Goal: Task Accomplishment & Management: Manage account settings

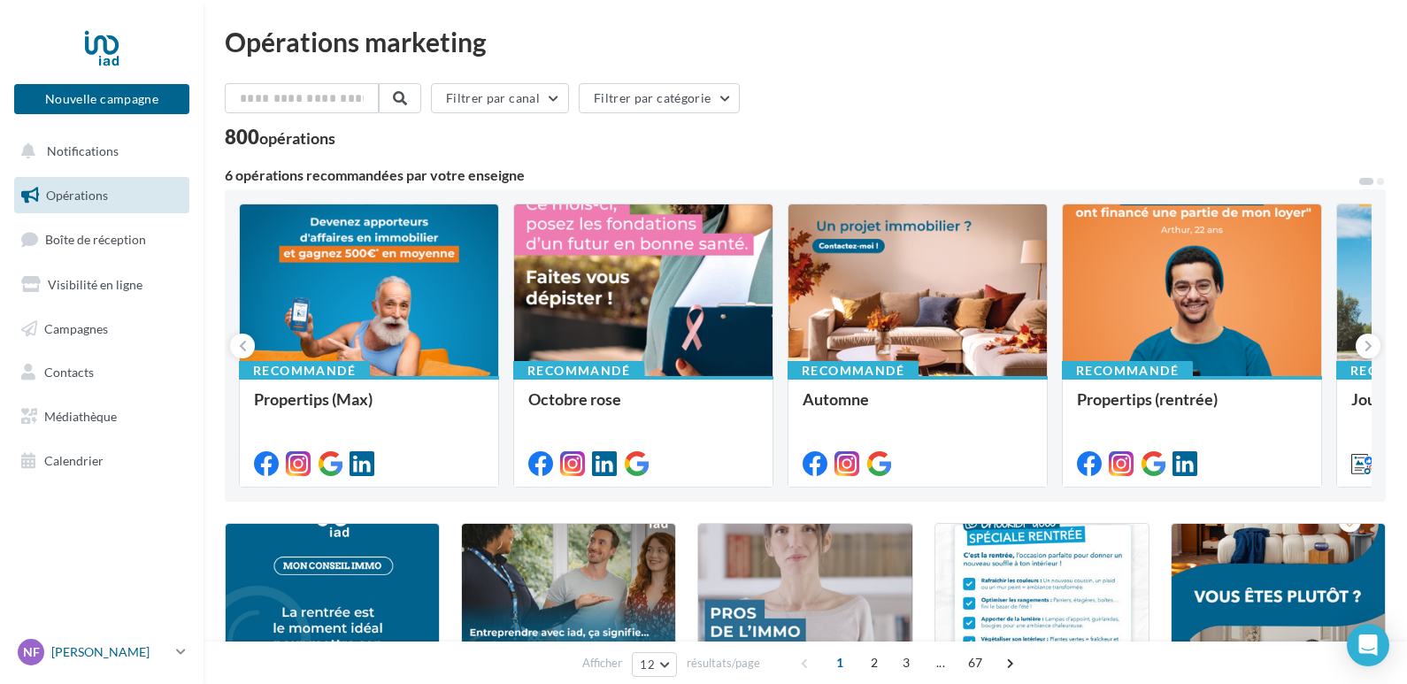
click at [96, 650] on p "[PERSON_NAME]" at bounding box center [110, 652] width 118 height 18
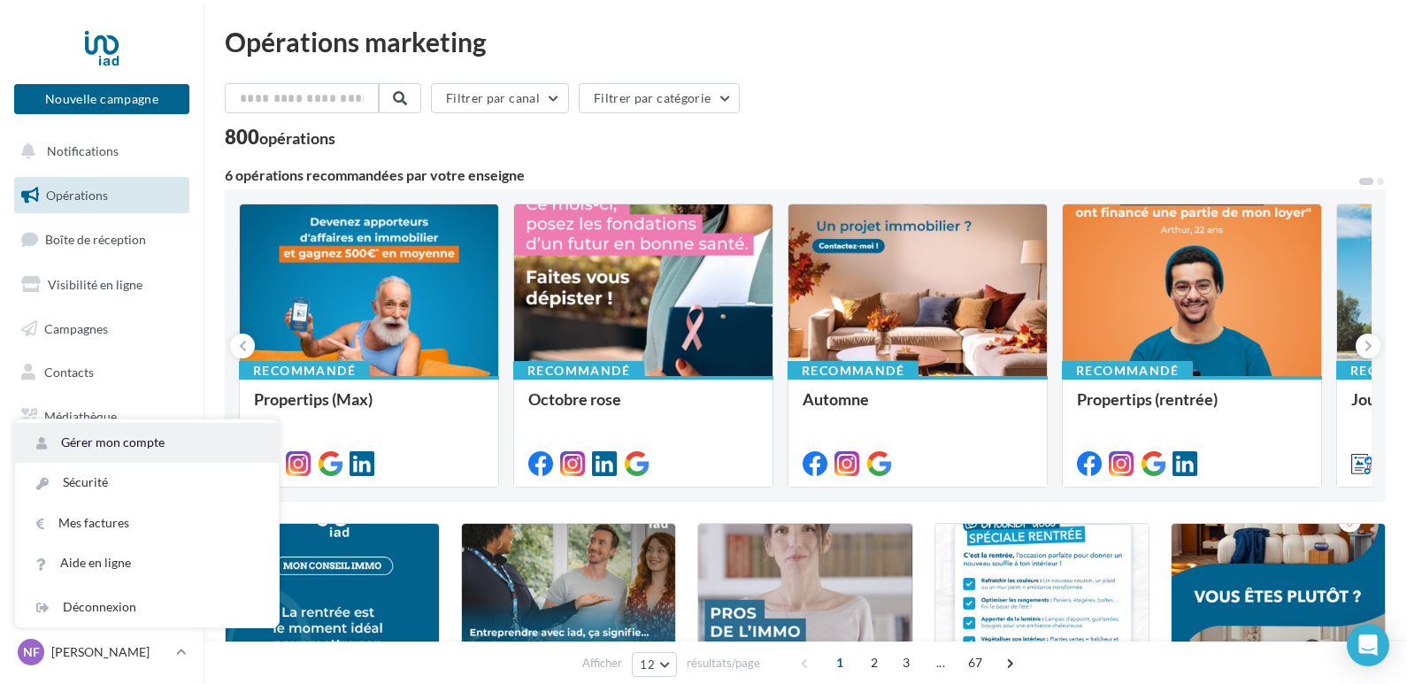
click at [127, 429] on link "Gérer mon compte" at bounding box center [147, 443] width 264 height 40
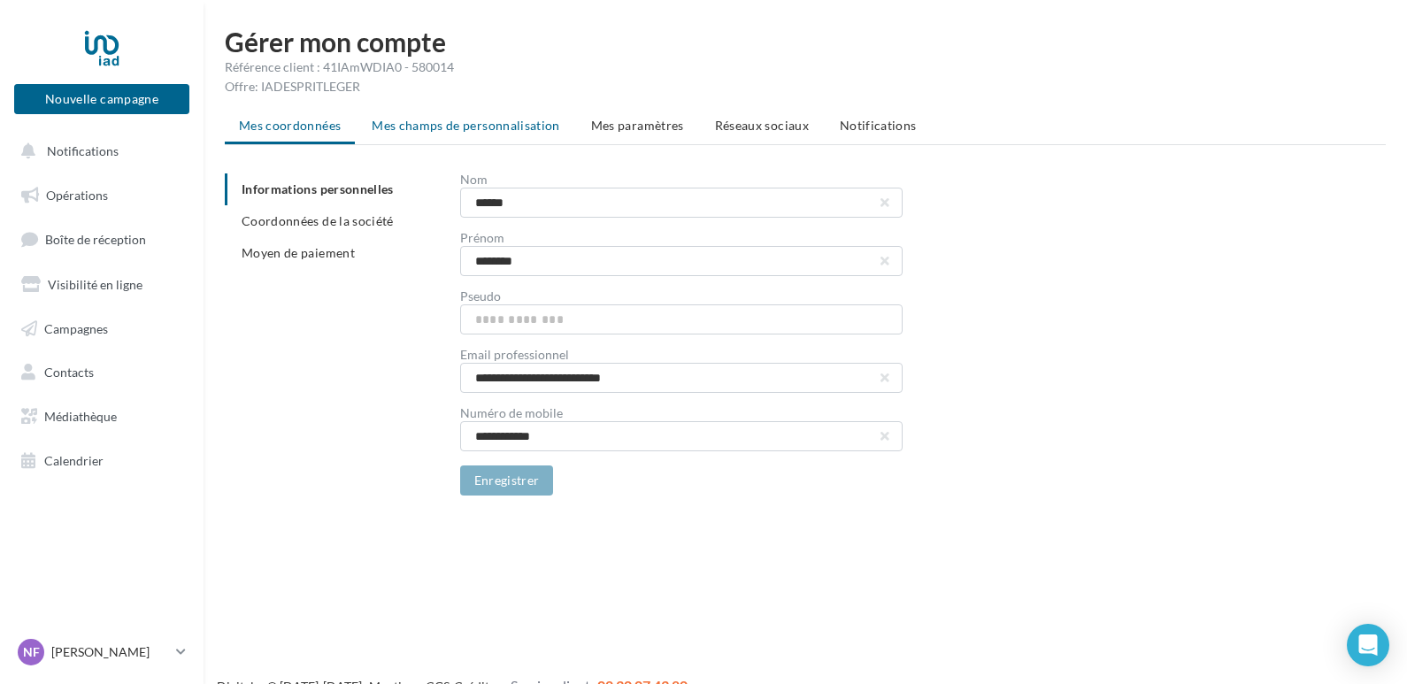
click at [493, 120] on span "Mes champs de personnalisation" at bounding box center [466, 125] width 188 height 15
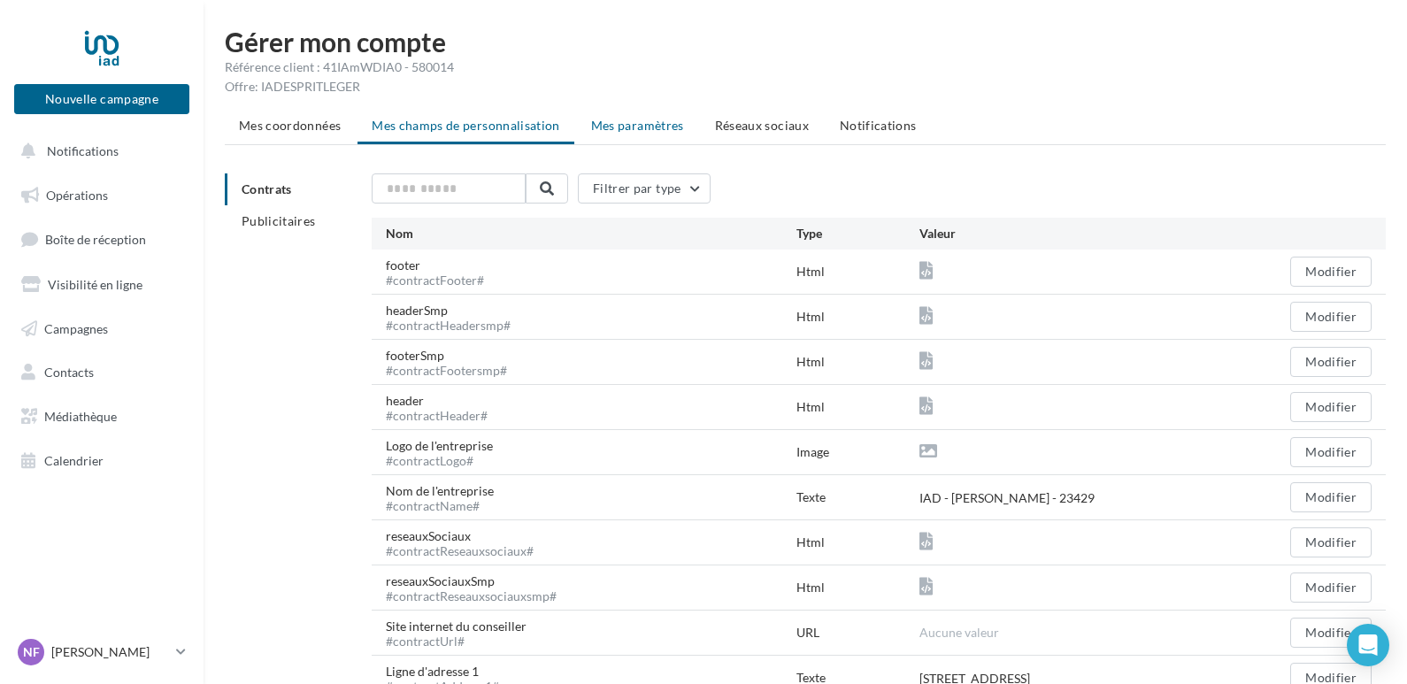
click at [626, 115] on li "Mes paramètres" at bounding box center [637, 126] width 121 height 32
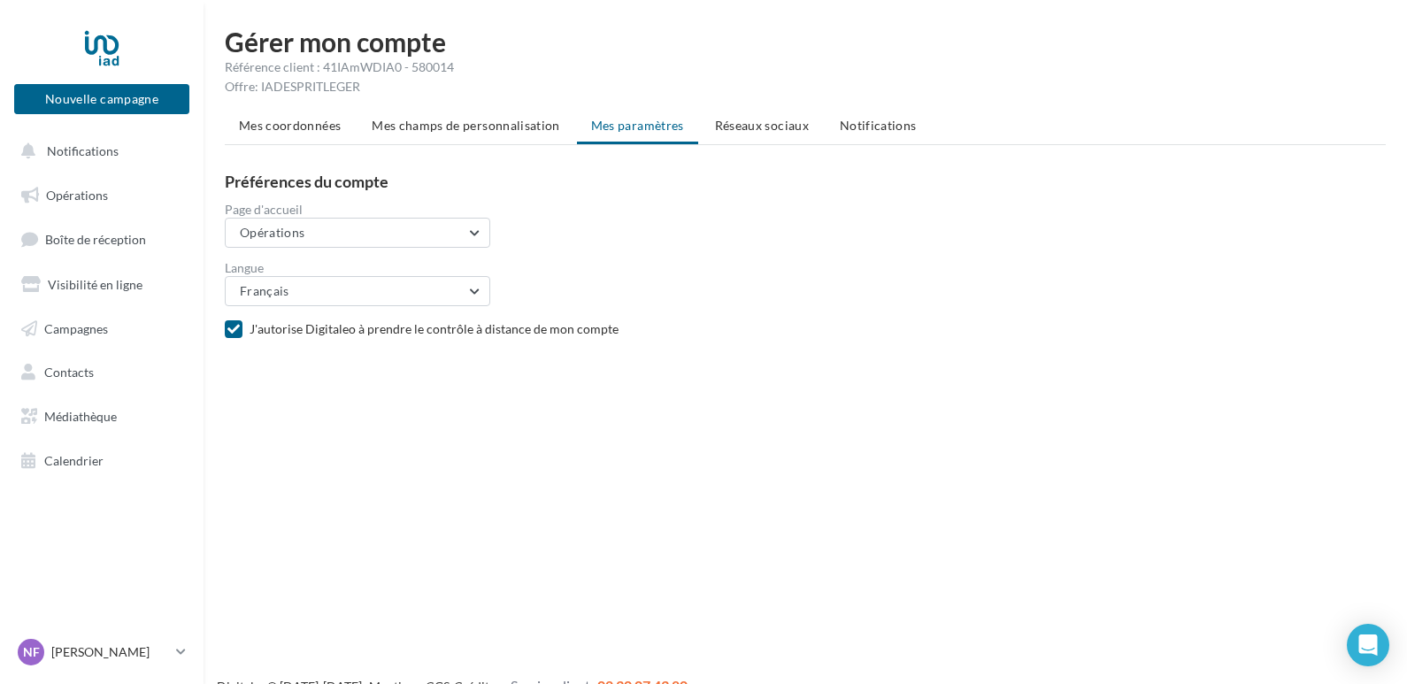
drag, startPoint x: 741, startPoint y: 135, endPoint x: 752, endPoint y: 124, distance: 15.7
click at [746, 128] on li "Réseaux sociaux" at bounding box center [762, 126] width 122 height 32
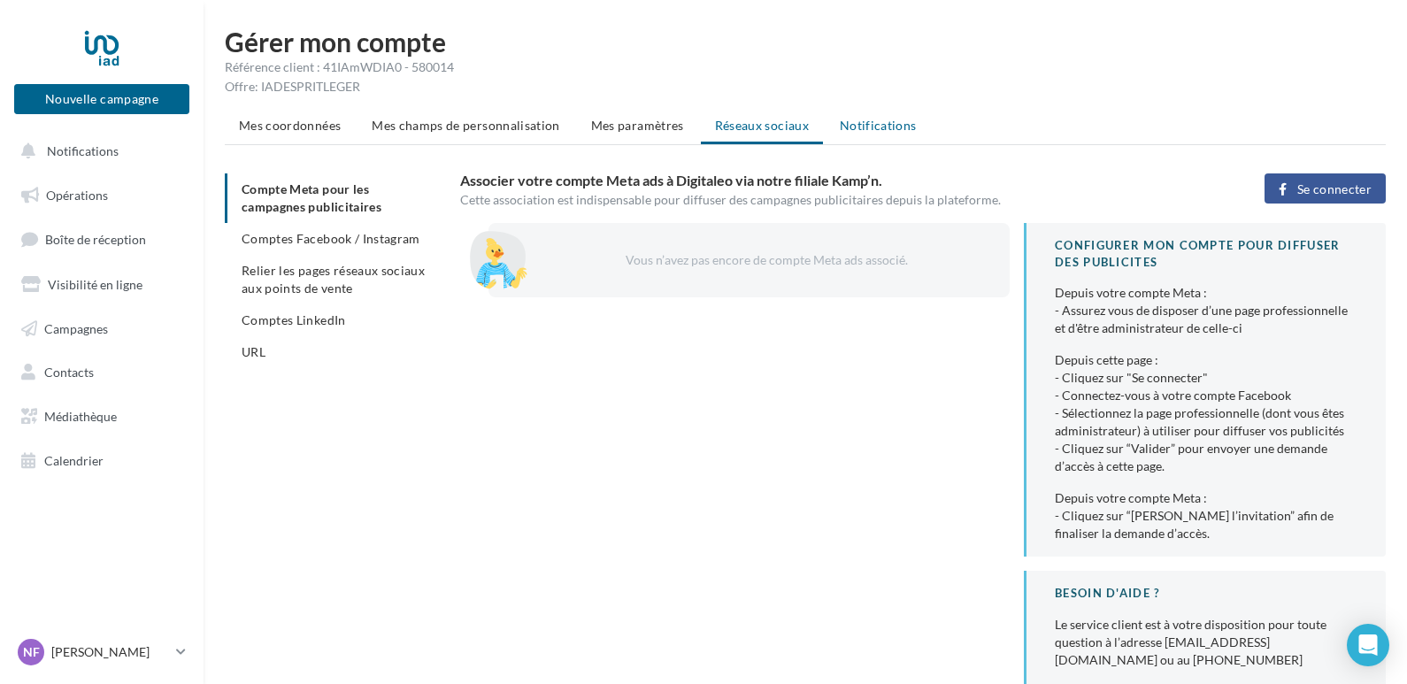
click at [896, 130] on span "Notifications" at bounding box center [878, 125] width 77 height 15
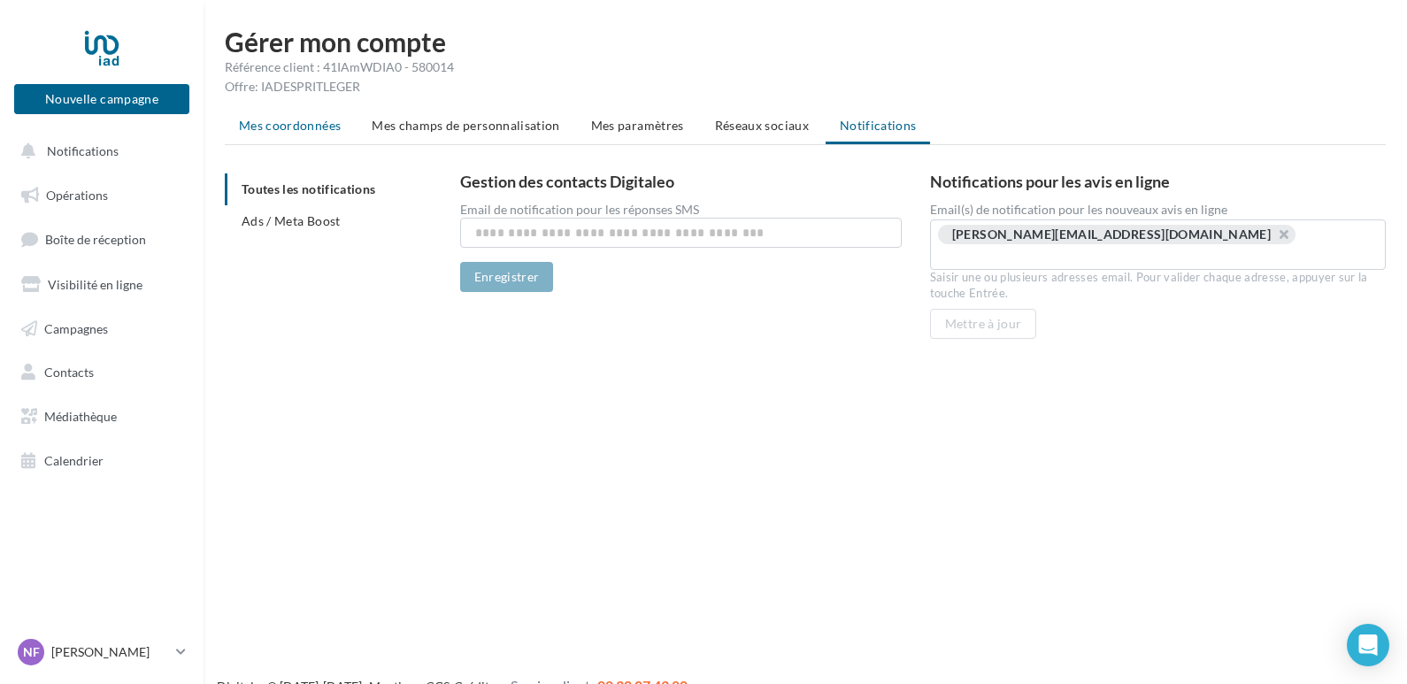
click at [310, 119] on span "Mes coordonnées" at bounding box center [290, 125] width 102 height 15
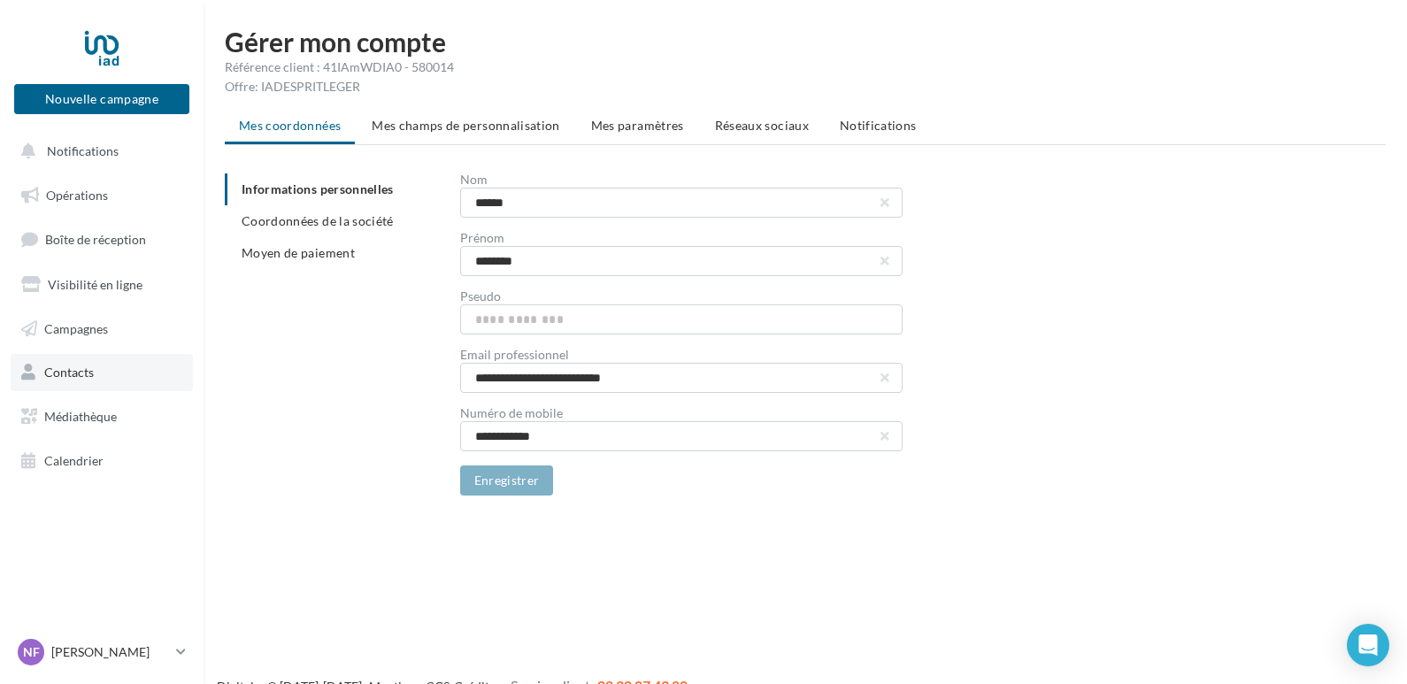
click at [63, 372] on span "Contacts" at bounding box center [69, 371] width 50 height 15
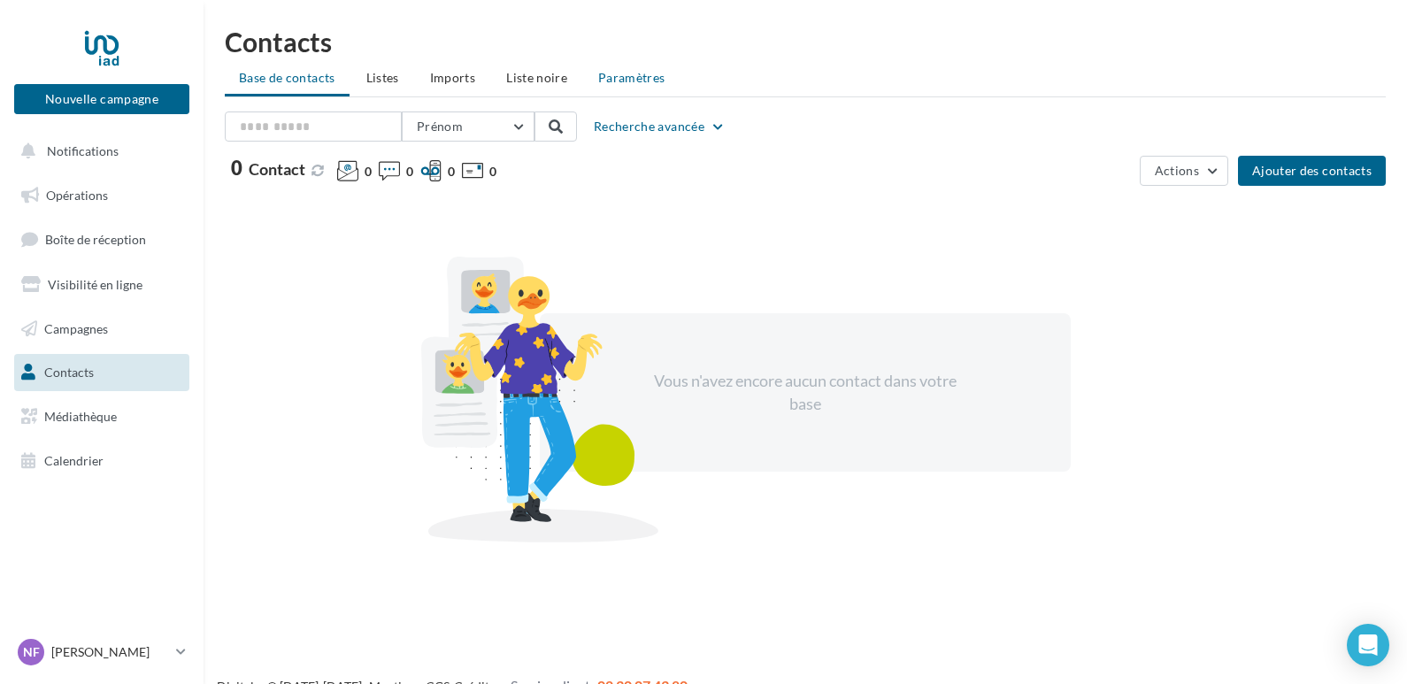
click at [631, 73] on span "Paramètres" at bounding box center [631, 77] width 67 height 15
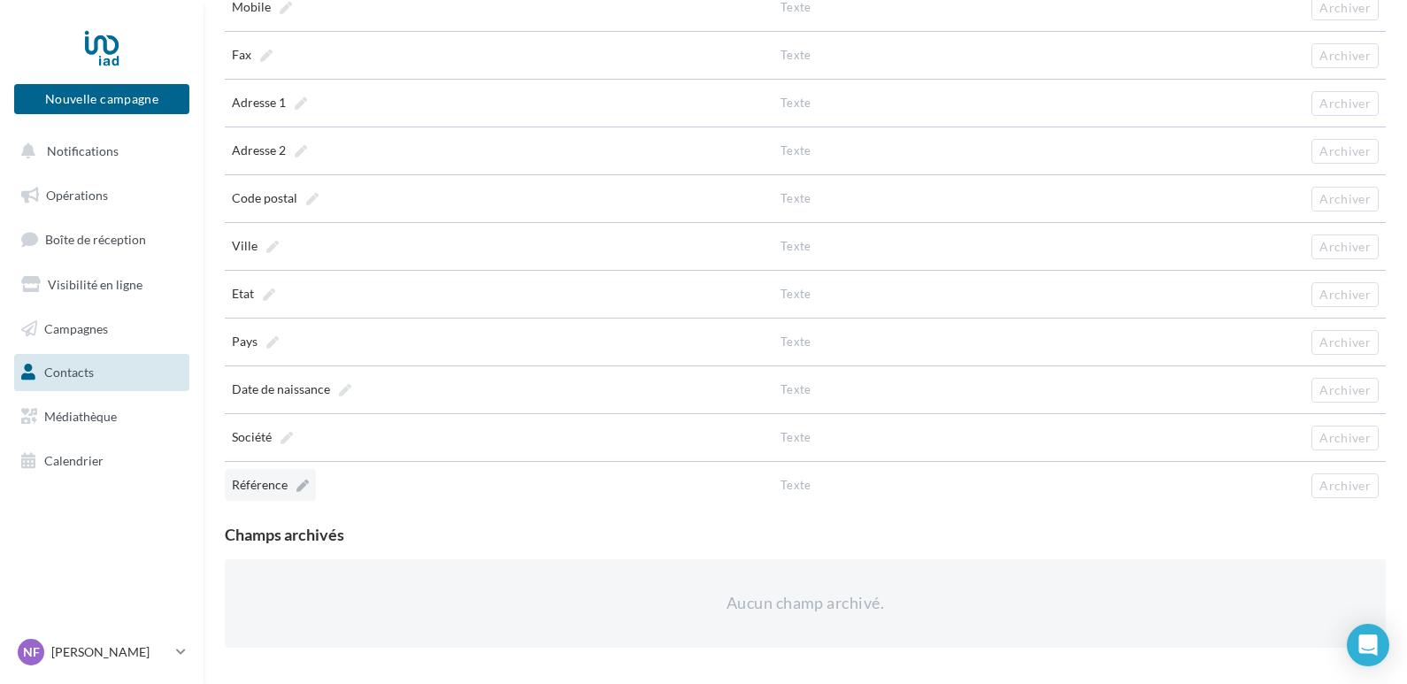
scroll to position [582, 0]
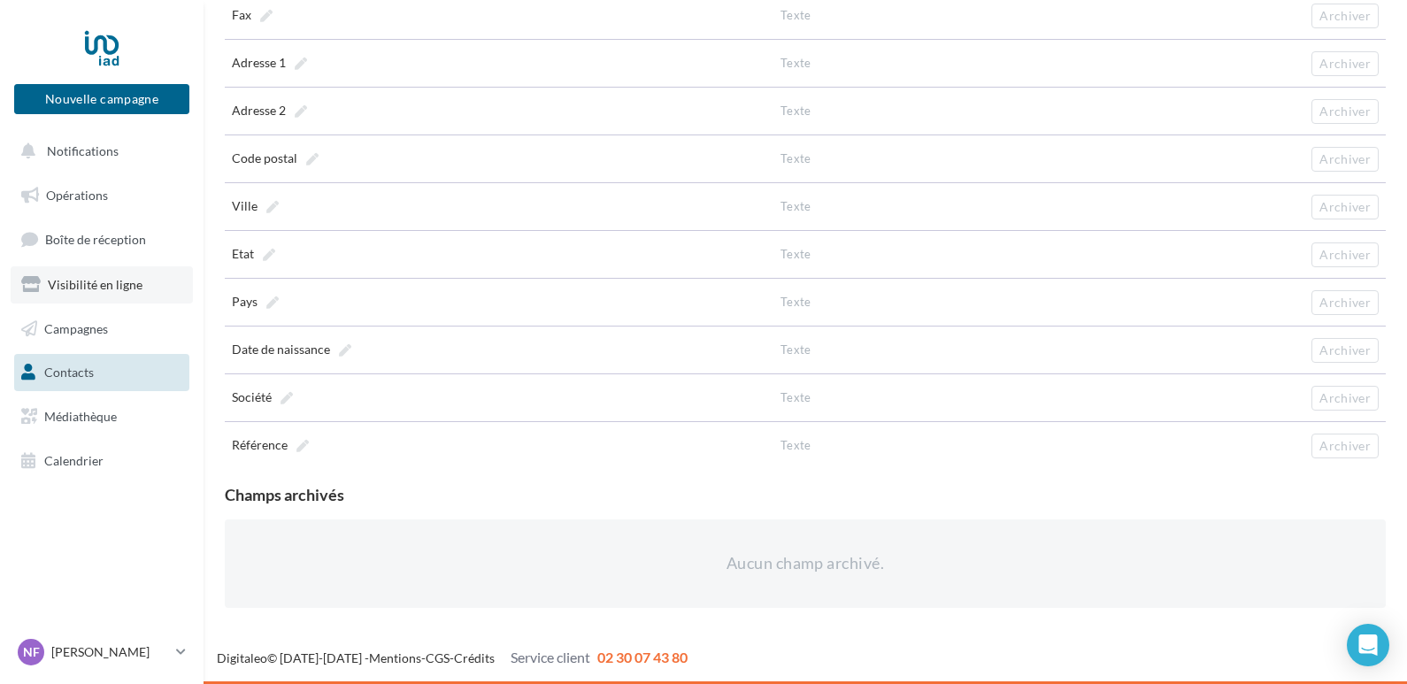
click at [120, 295] on link "Visibilité en ligne" at bounding box center [102, 284] width 182 height 37
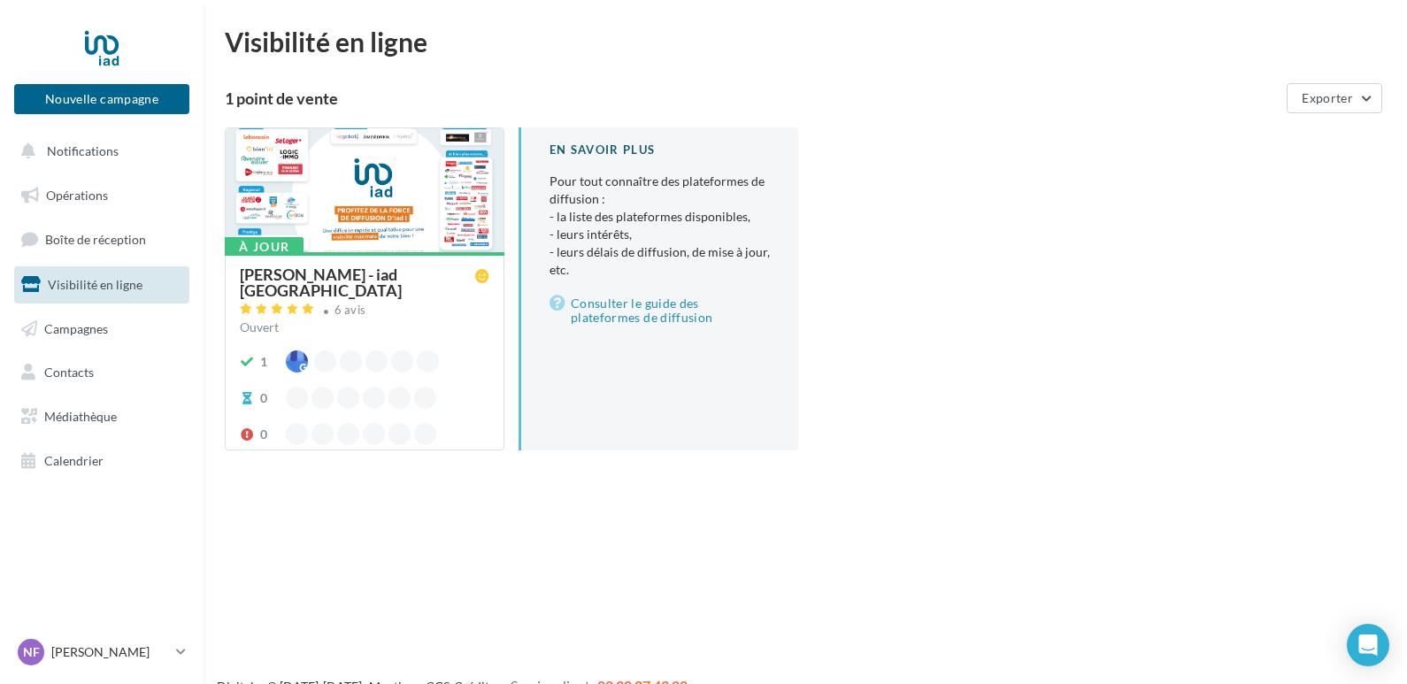
click at [393, 272] on div "Nathalie FAIVRE - iad France" at bounding box center [357, 282] width 235 height 32
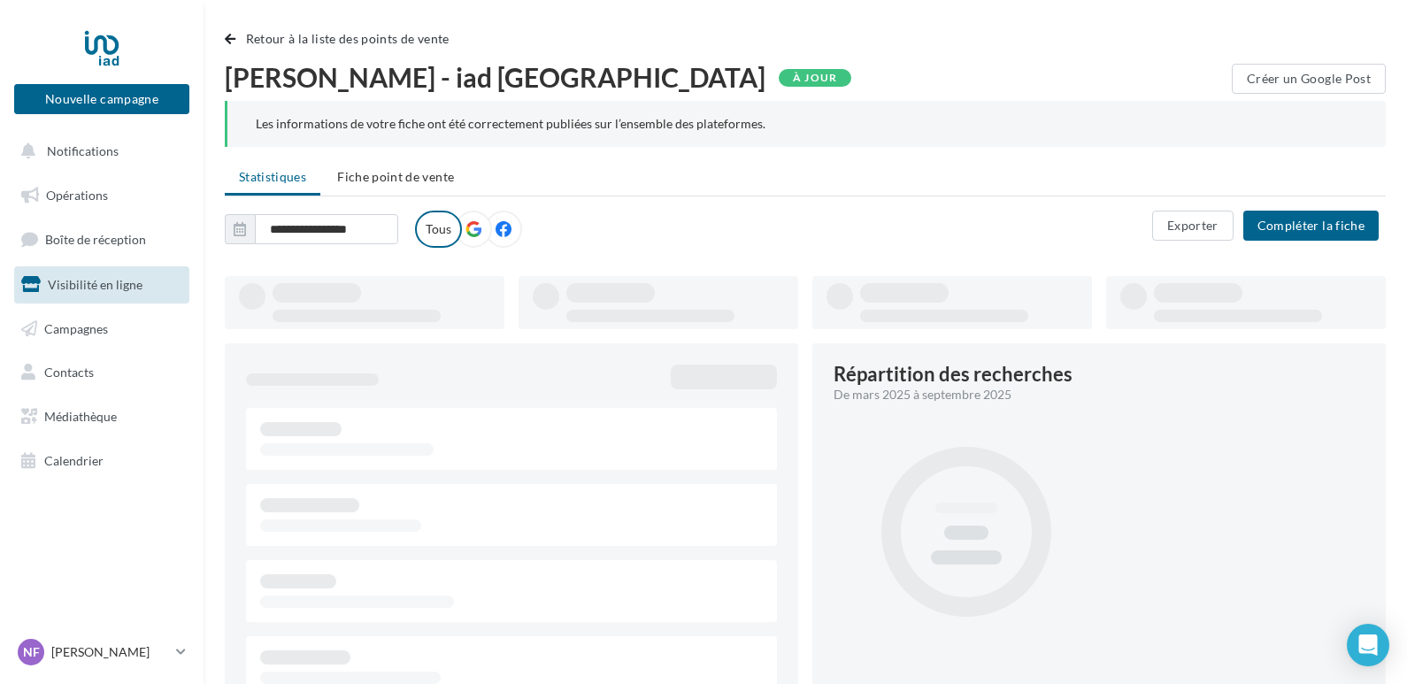
type input "**********"
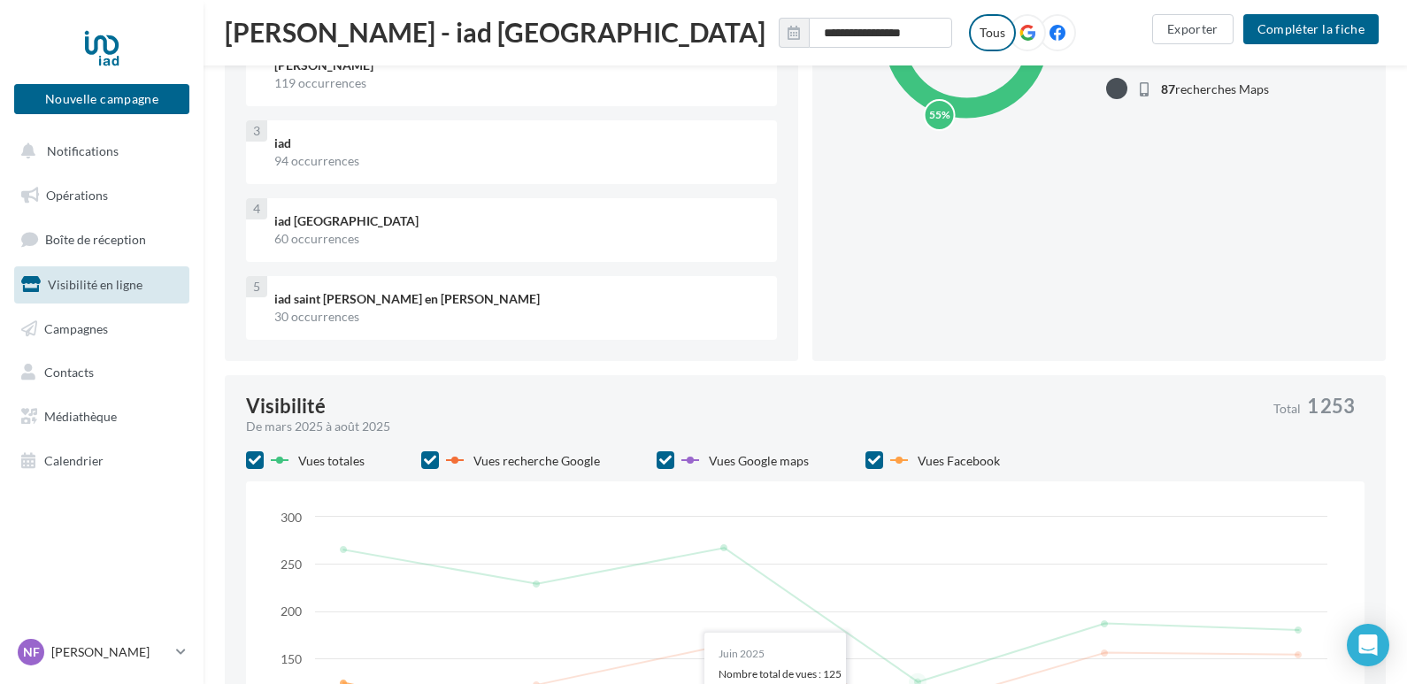
scroll to position [530, 0]
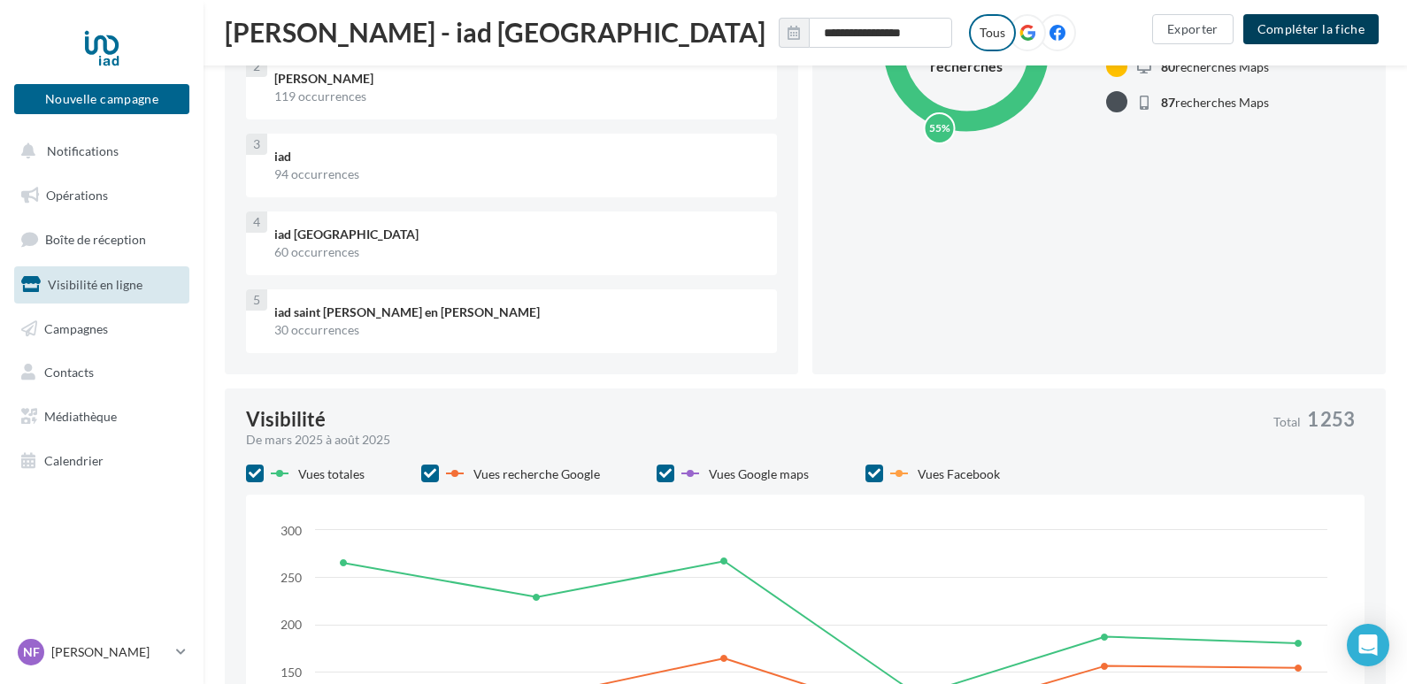
click at [1355, 39] on button "Compléter la fiche" at bounding box center [1310, 29] width 135 height 30
